Goal: Task Accomplishment & Management: Manage account settings

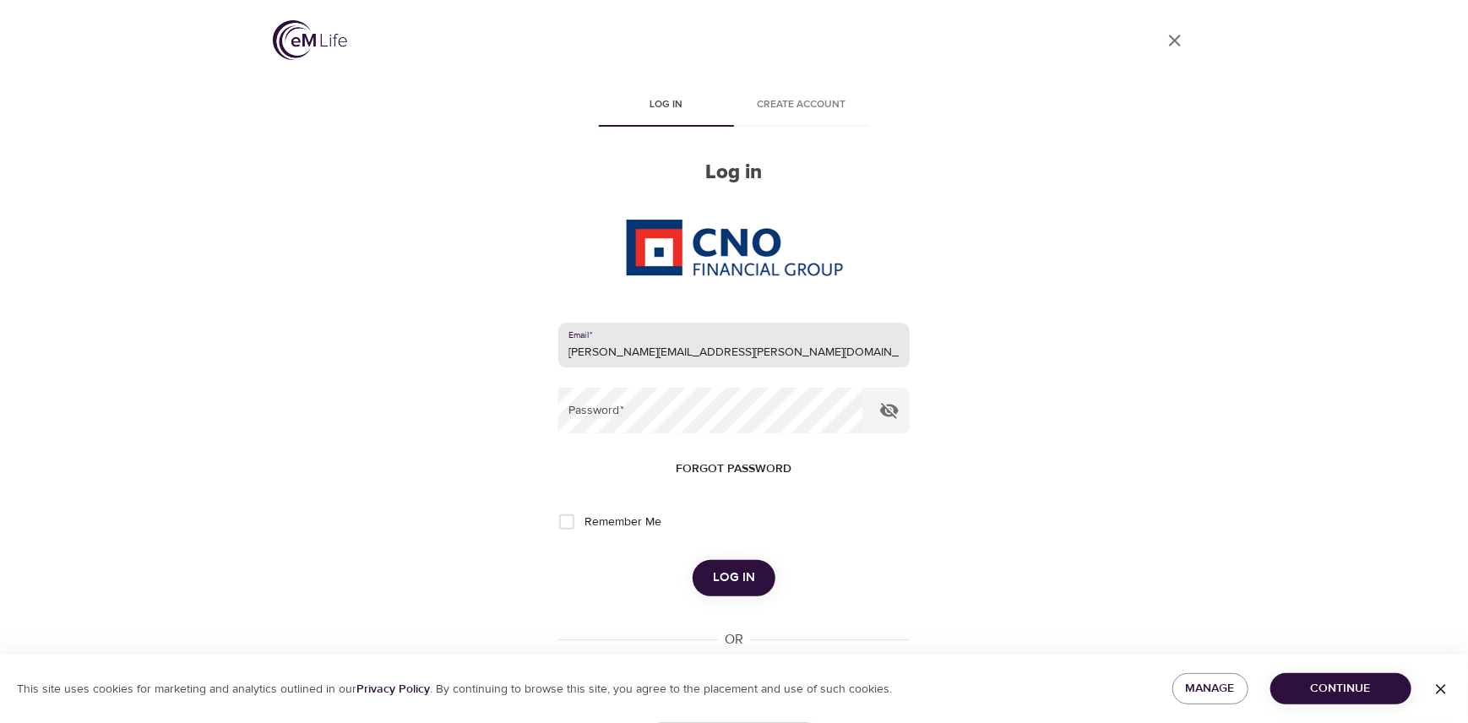
type input "[PERSON_NAME][EMAIL_ADDRESS][PERSON_NAME][DOMAIN_NAME]"
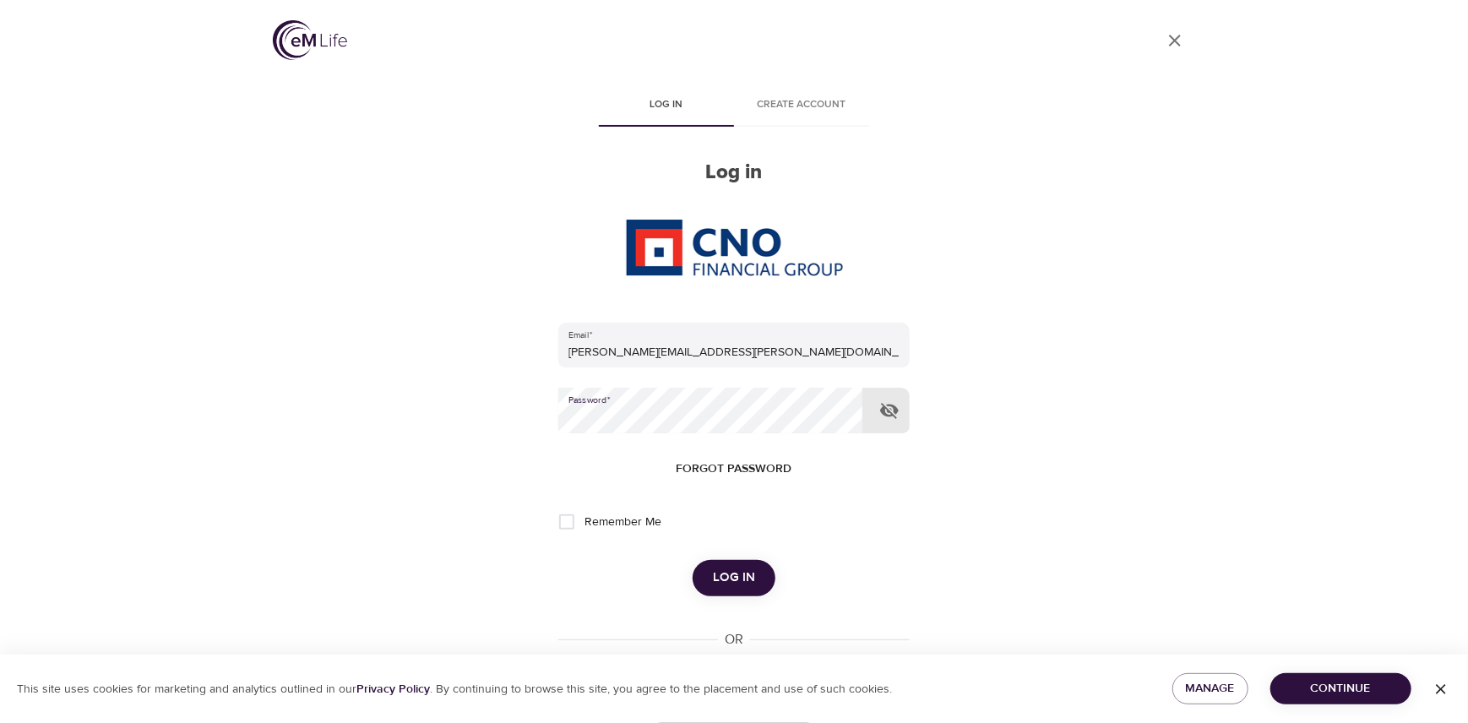
click at [693, 560] on button "Log in" at bounding box center [734, 577] width 83 height 35
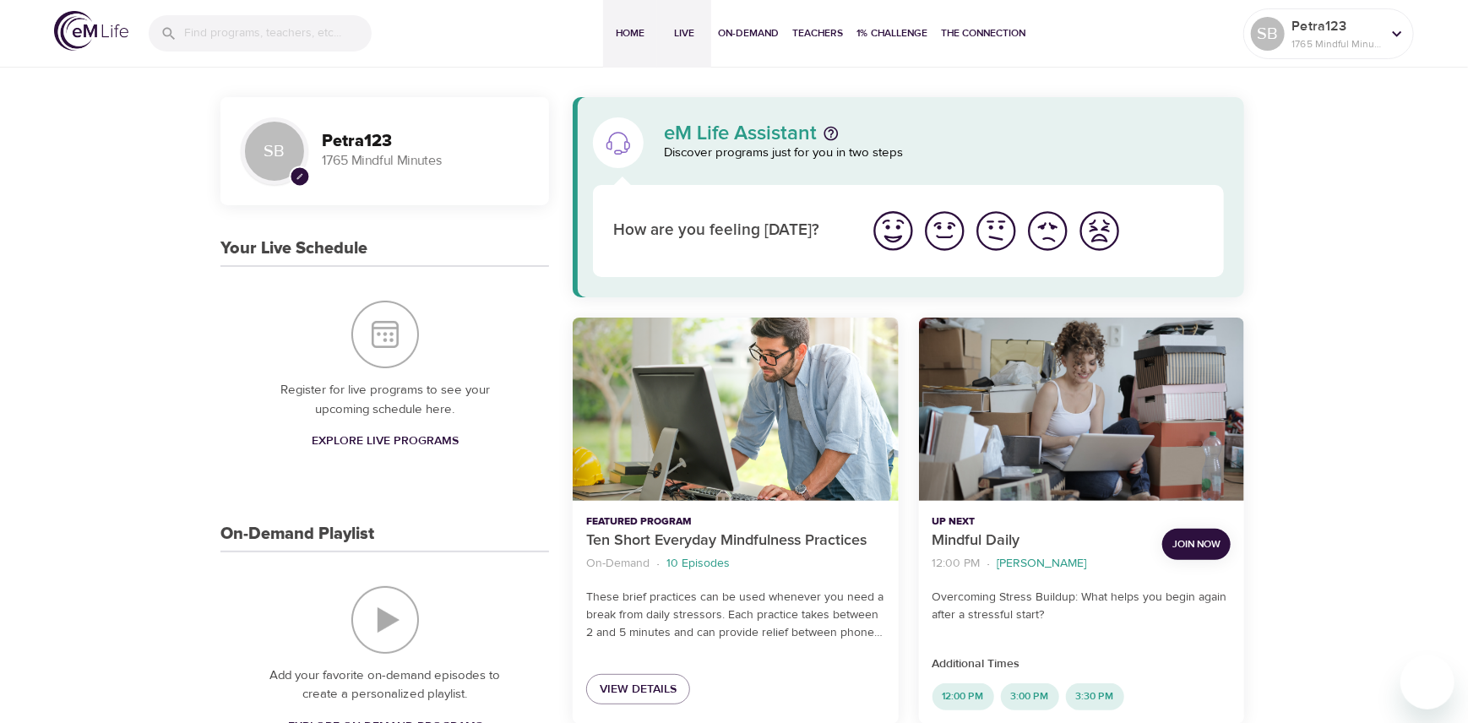
click at [689, 35] on span "Live" at bounding box center [684, 34] width 41 height 18
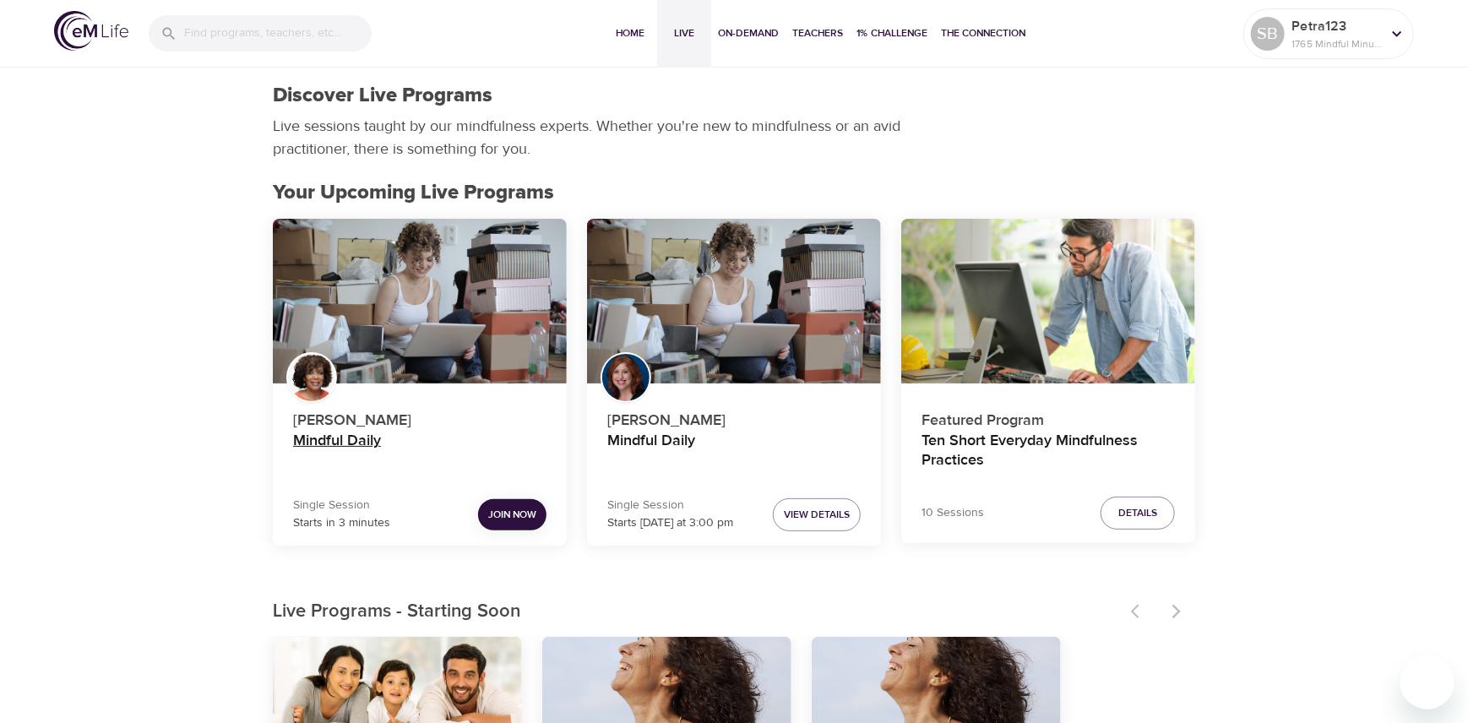
click at [358, 438] on h4 "Mindful Daily" at bounding box center [419, 452] width 253 height 41
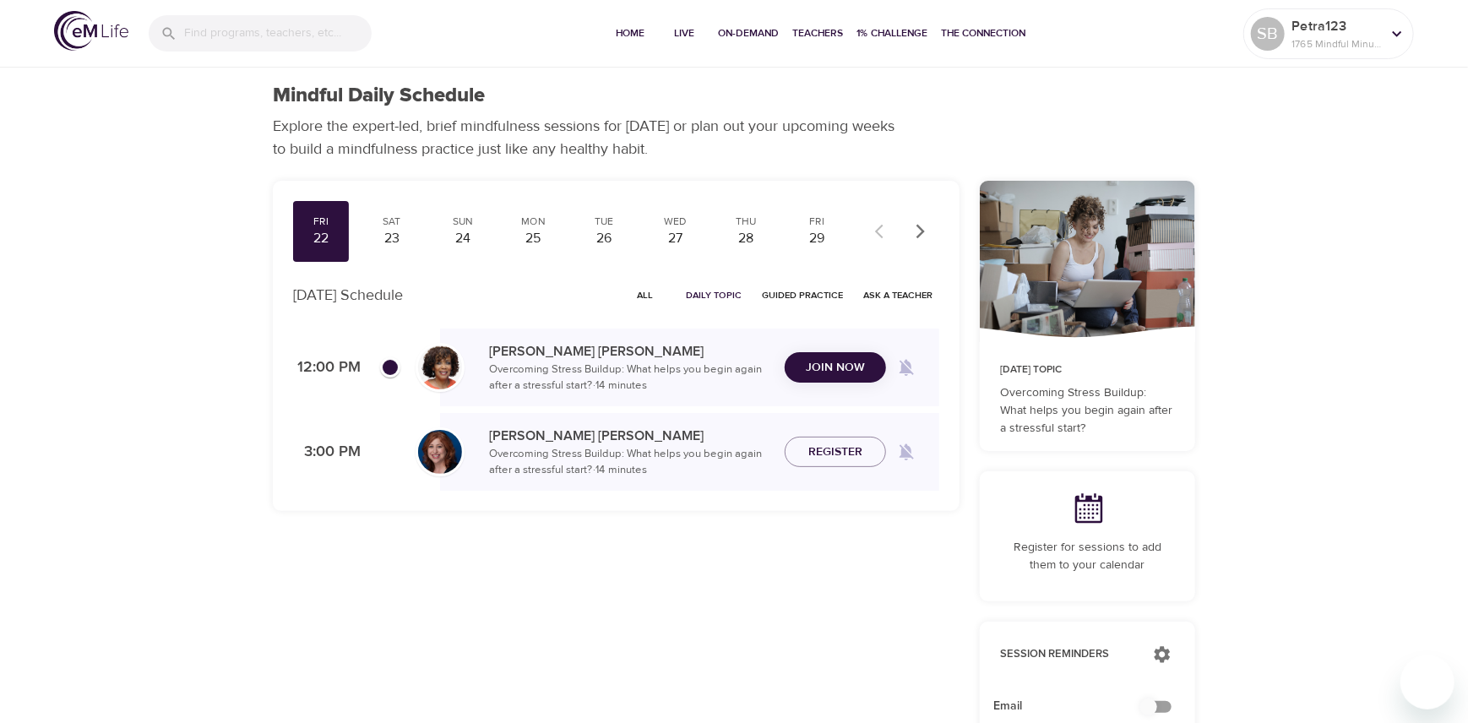
checkbox input "true"
click at [1298, 36] on p "1765 Mindful Minutes" at bounding box center [1337, 43] width 90 height 15
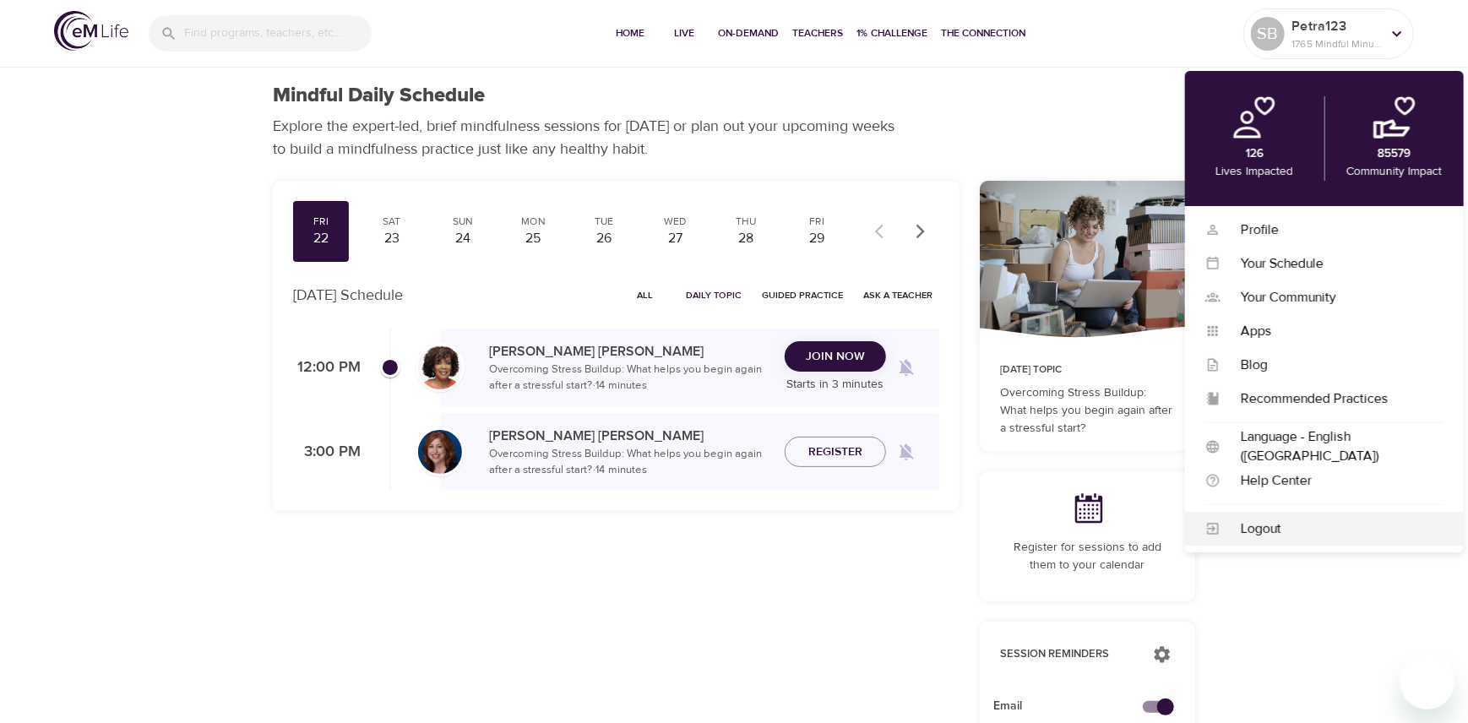
click at [1254, 523] on div "Logout" at bounding box center [1332, 529] width 223 height 19
